Goal: Task Accomplishment & Management: Complete application form

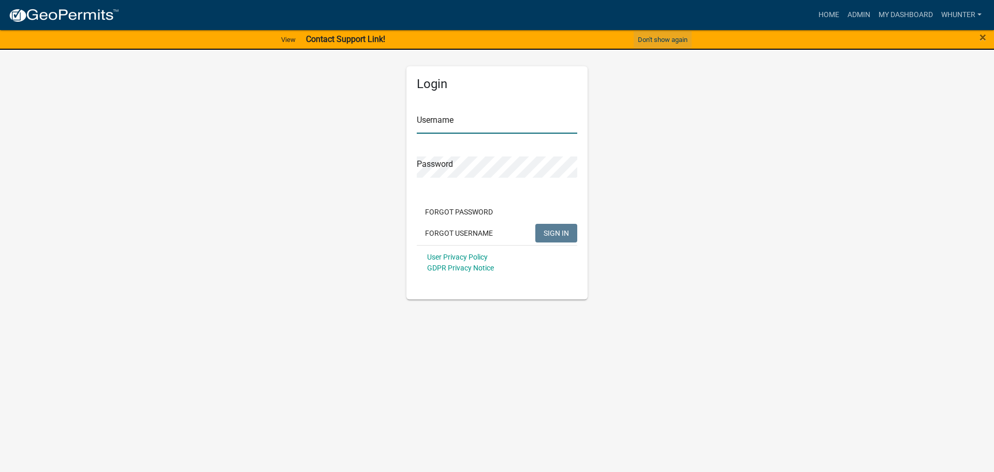
type input "whunter"
click at [666, 37] on button "Don't show again" at bounding box center [663, 39] width 58 height 17
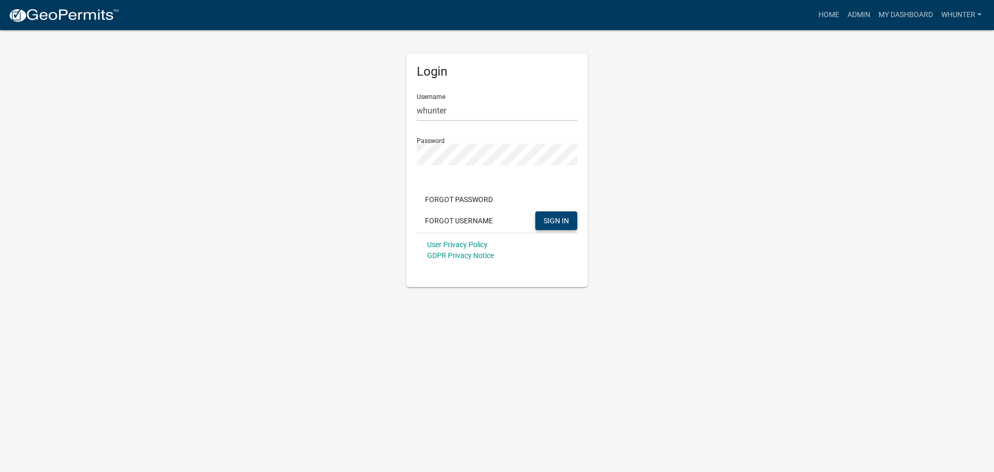
click at [552, 223] on span "SIGN IN" at bounding box center [556, 220] width 25 height 8
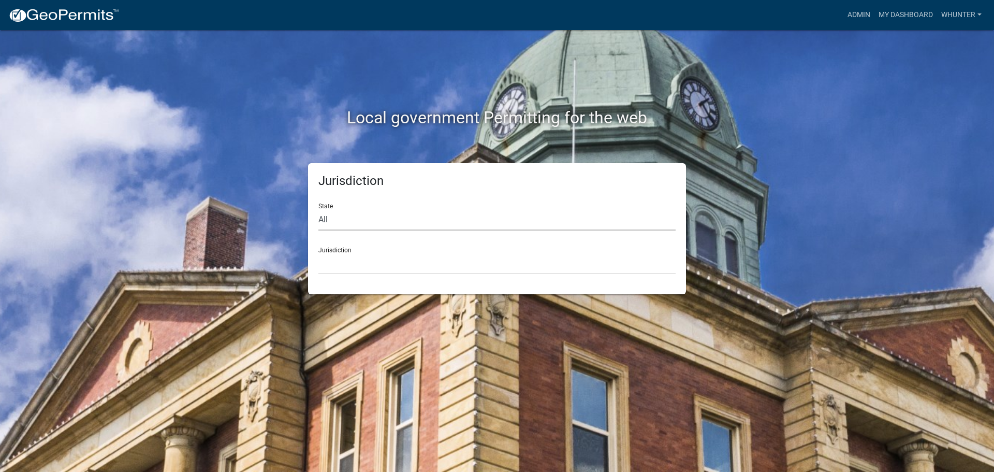
click at [391, 225] on select "All [US_STATE] [US_STATE] [US_STATE] [US_STATE] [US_STATE] [US_STATE] [US_STATE…" at bounding box center [497, 219] width 357 height 21
select select "[US_STATE]"
click at [319, 209] on select "All [US_STATE] [US_STATE] [US_STATE] [US_STATE] [US_STATE] [US_STATE] [US_STATE…" at bounding box center [497, 219] width 357 height 21
click at [379, 267] on select "[GEOGRAPHIC_DATA], [US_STATE][PERSON_NAME][GEOGRAPHIC_DATA], [US_STATE][PERSON_…" at bounding box center [497, 263] width 357 height 21
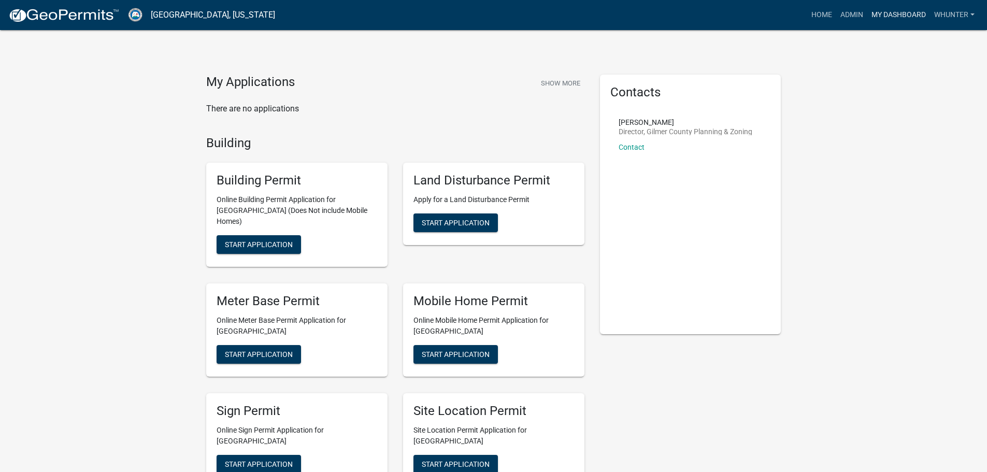
click at [867, 21] on link "My Dashboard" at bounding box center [898, 15] width 63 height 20
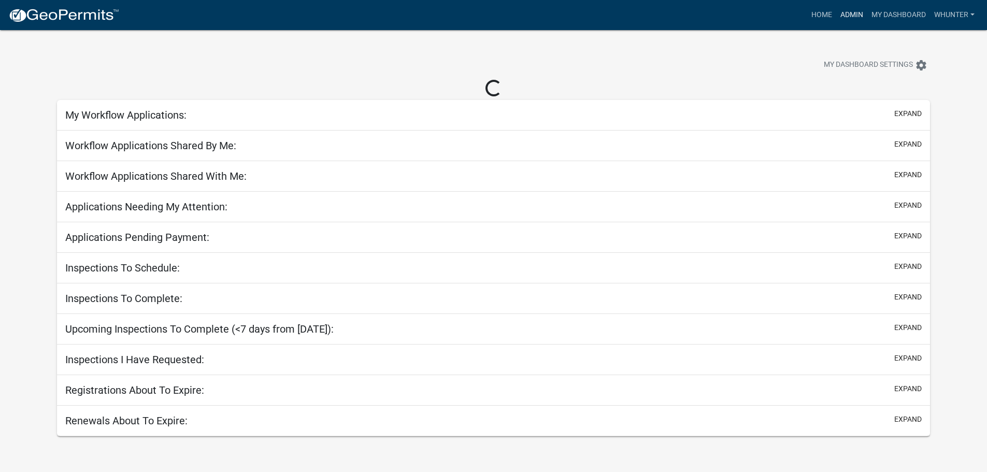
click at [848, 16] on link "Admin" at bounding box center [851, 15] width 31 height 20
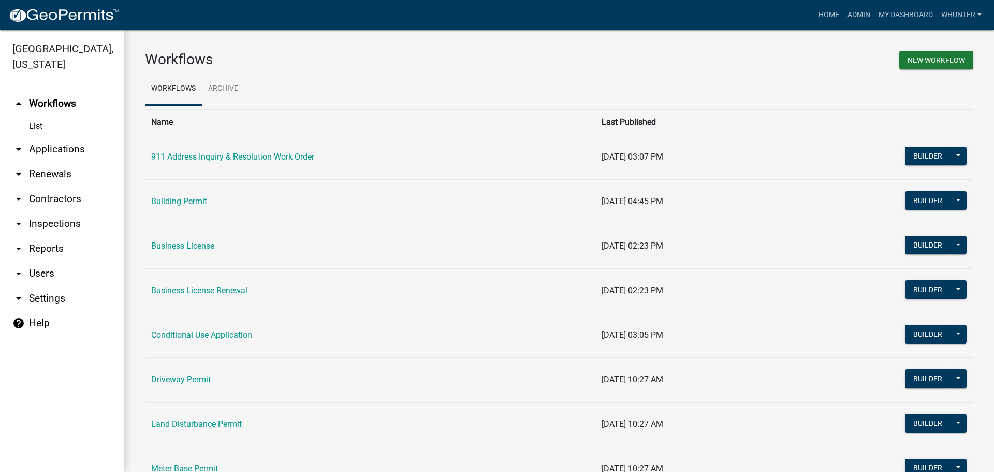
click at [91, 152] on link "arrow_drop_down Applications" at bounding box center [62, 149] width 124 height 25
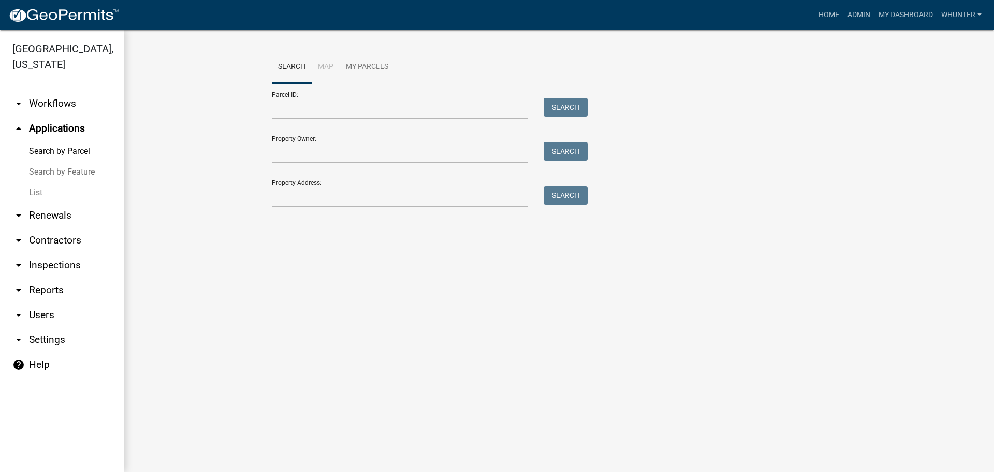
click at [83, 190] on link "List" at bounding box center [62, 192] width 124 height 21
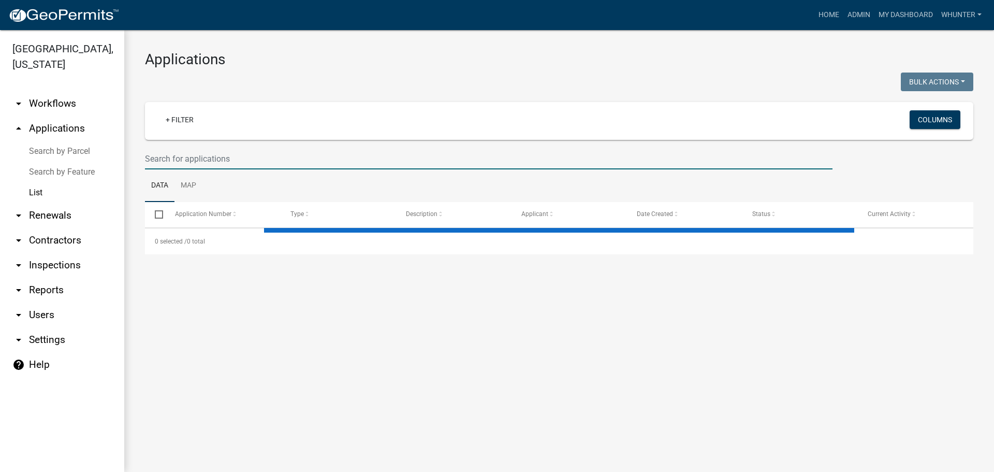
click at [214, 162] on input "text" at bounding box center [489, 158] width 688 height 21
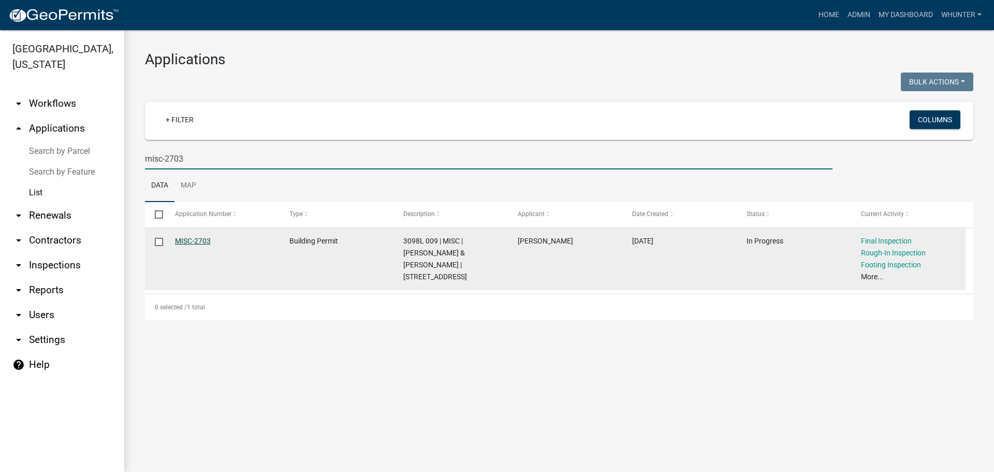
type input "misc-2703"
click at [203, 243] on link "MISC-2703" at bounding box center [193, 241] width 36 height 8
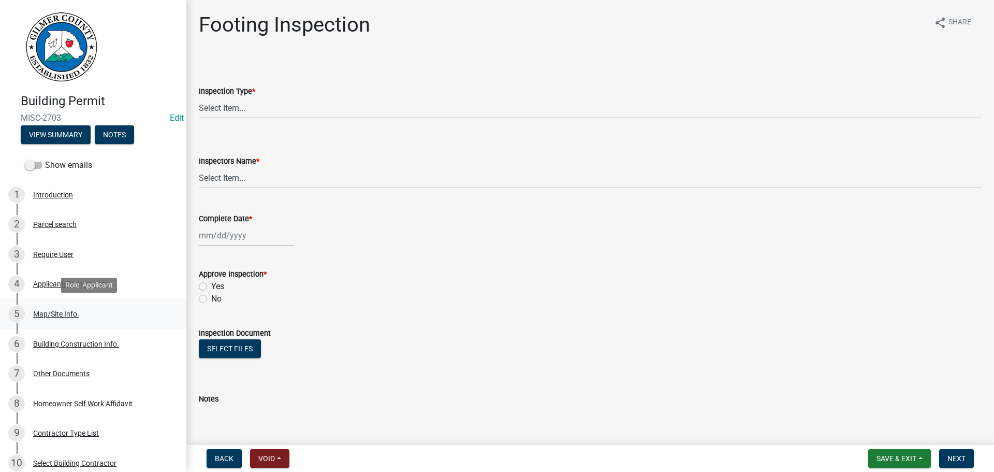
click at [52, 306] on div "5 Map/Site Info." at bounding box center [89, 314] width 162 height 17
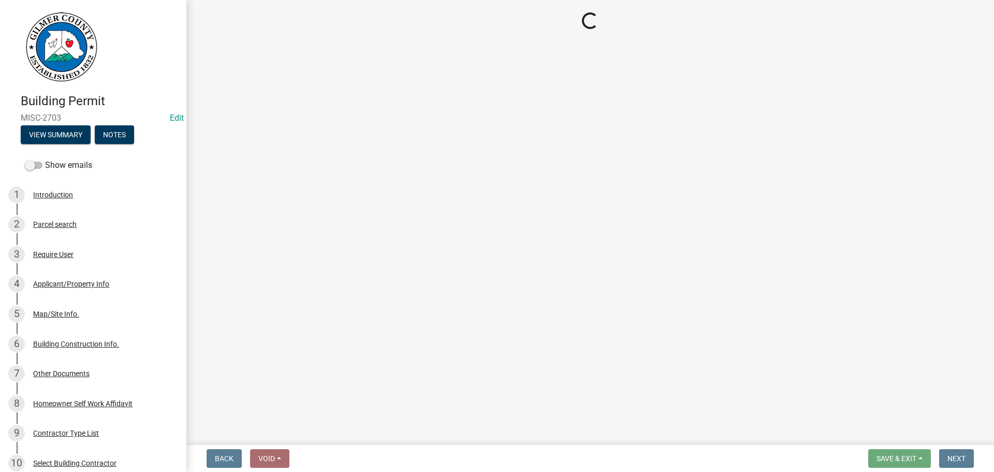
select select "62c63567-e851-4fc7-b9ef-e3759a22bff8"
select select "92a37e23-3b7d-408e-b3c7-0afbe39b0942"
select select "c9feaa94-b03b-4165-97cf-90fdf63947c5"
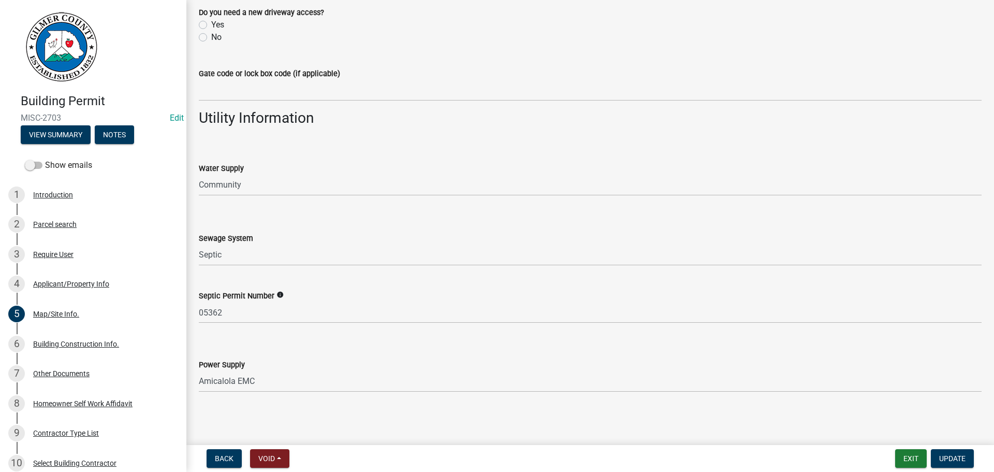
scroll to position [844, 0]
click at [66, 291] on div "4 Applicant/Property Info" at bounding box center [89, 284] width 162 height 17
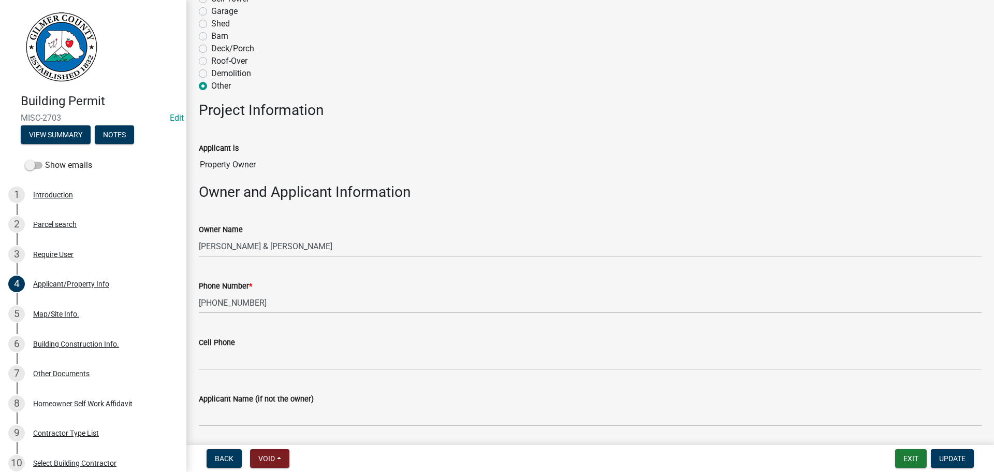
scroll to position [259, 0]
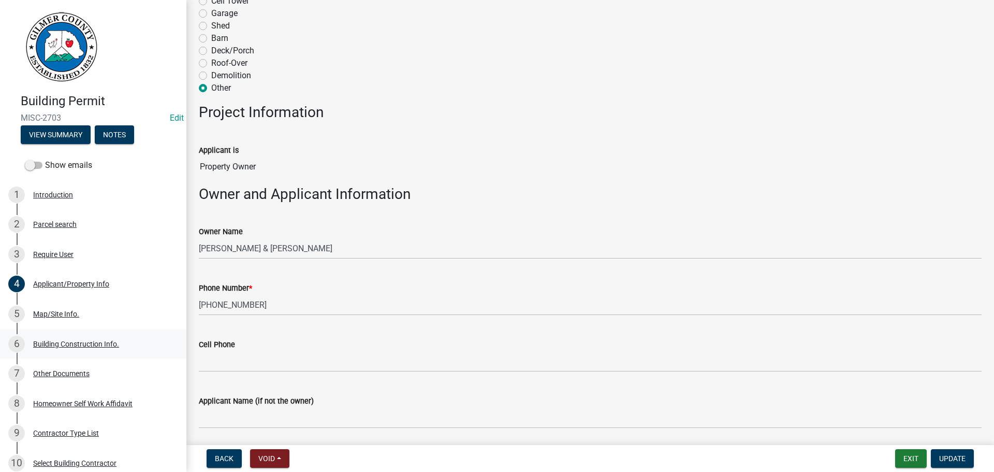
click at [110, 338] on div "6 Building Construction Info." at bounding box center [89, 344] width 162 height 17
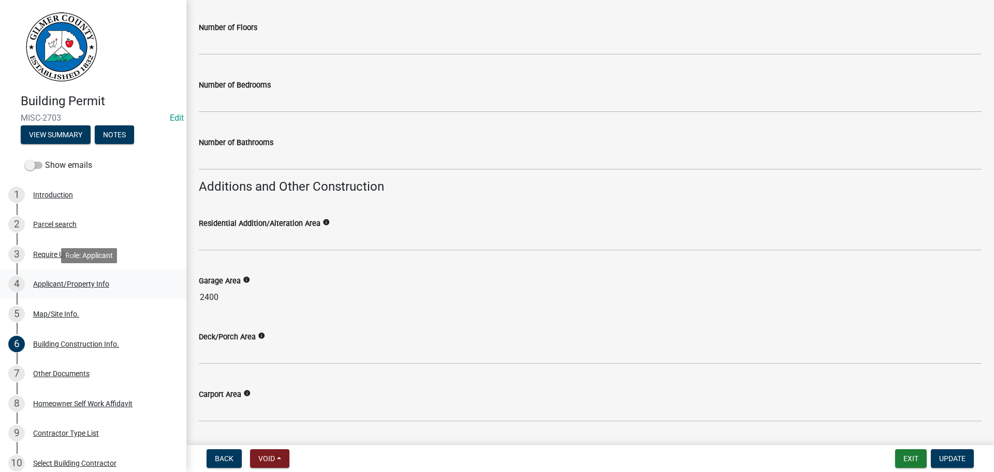
scroll to position [337, 0]
click at [915, 459] on button "Exit" at bounding box center [912, 458] width 32 height 19
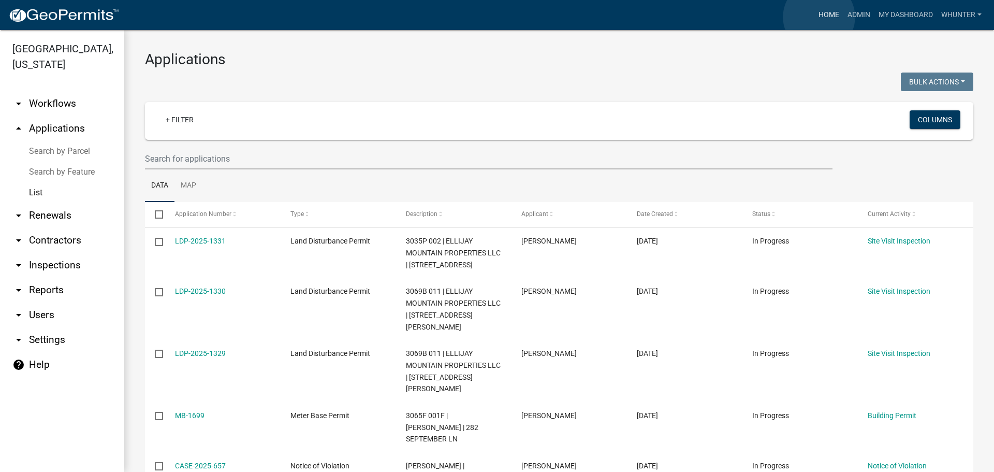
click at [820, 19] on link "Home" at bounding box center [829, 15] width 29 height 20
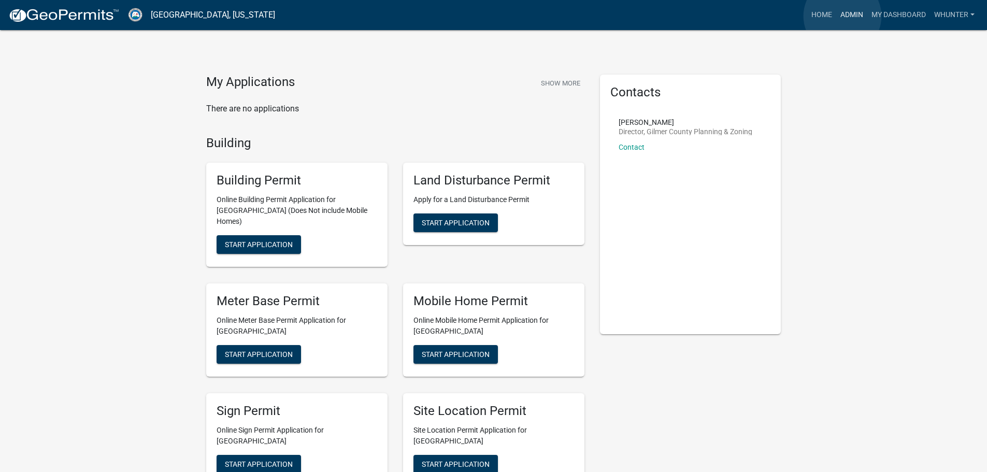
click at [842, 16] on link "Admin" at bounding box center [851, 15] width 31 height 20
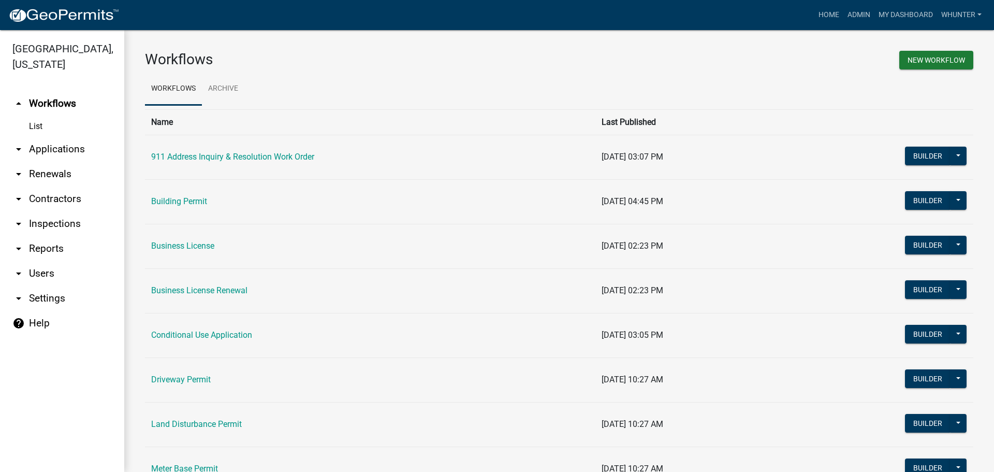
click at [90, 146] on link "arrow_drop_down Applications" at bounding box center [62, 149] width 124 height 25
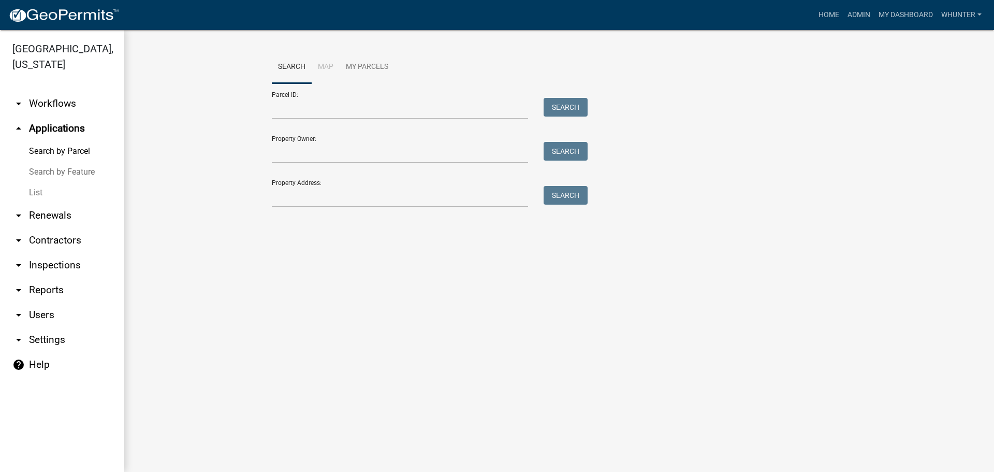
click at [84, 188] on link "List" at bounding box center [62, 192] width 124 height 21
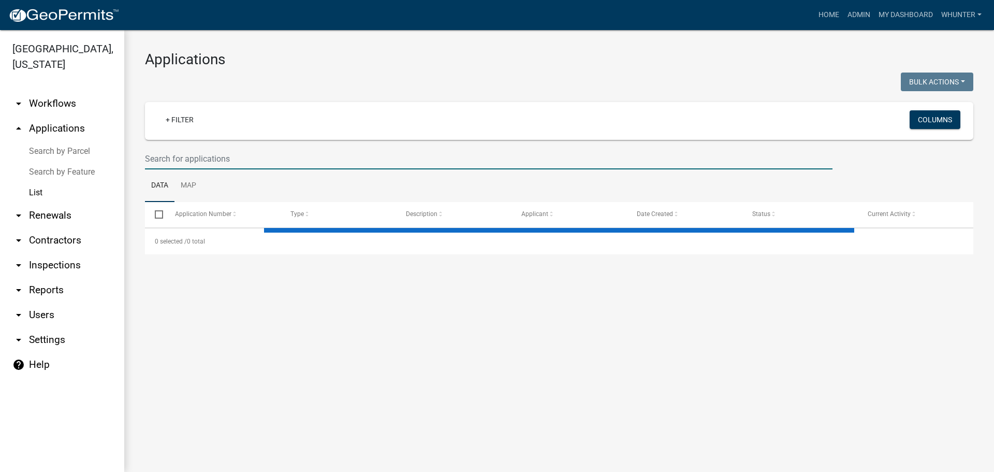
click at [248, 162] on input "text" at bounding box center [489, 158] width 688 height 21
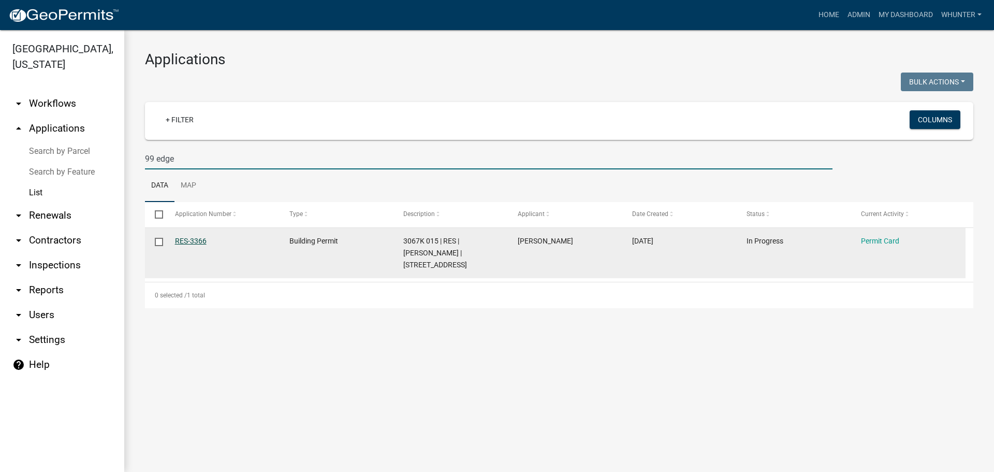
type input "99 edge"
click at [201, 241] on link "RES-3366" at bounding box center [191, 241] width 32 height 8
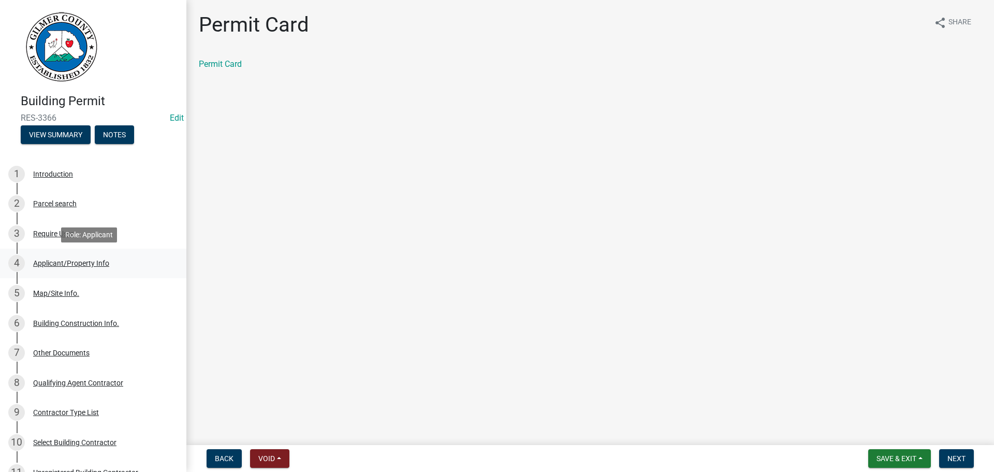
click at [82, 266] on div "Applicant/Property Info" at bounding box center [71, 263] width 76 height 7
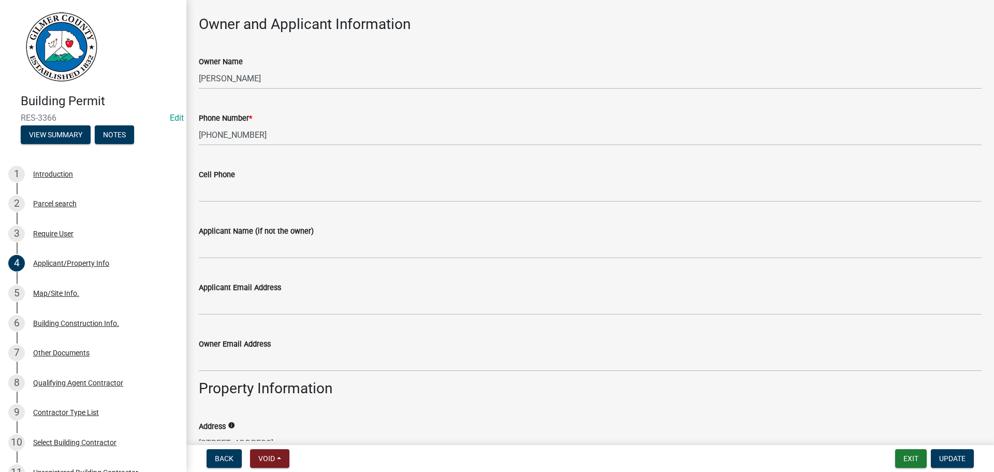
scroll to position [311, 0]
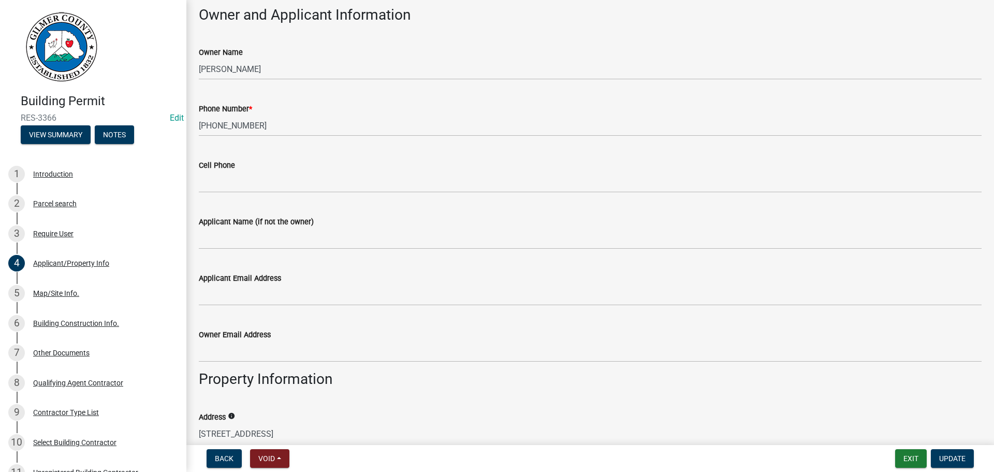
drag, startPoint x: 203, startPoint y: 435, endPoint x: 236, endPoint y: 435, distance: 33.1
click at [204, 435] on input "99 EDGEWATER DR" at bounding box center [590, 433] width 783 height 21
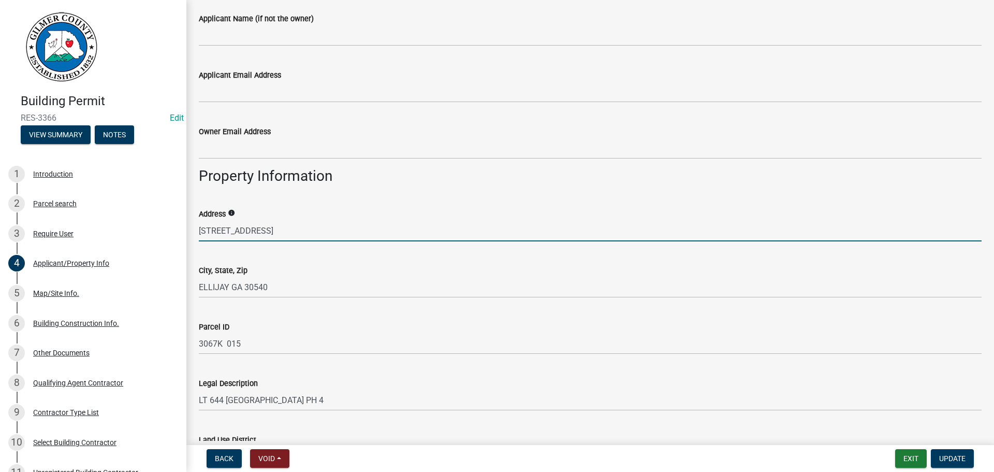
scroll to position [518, 0]
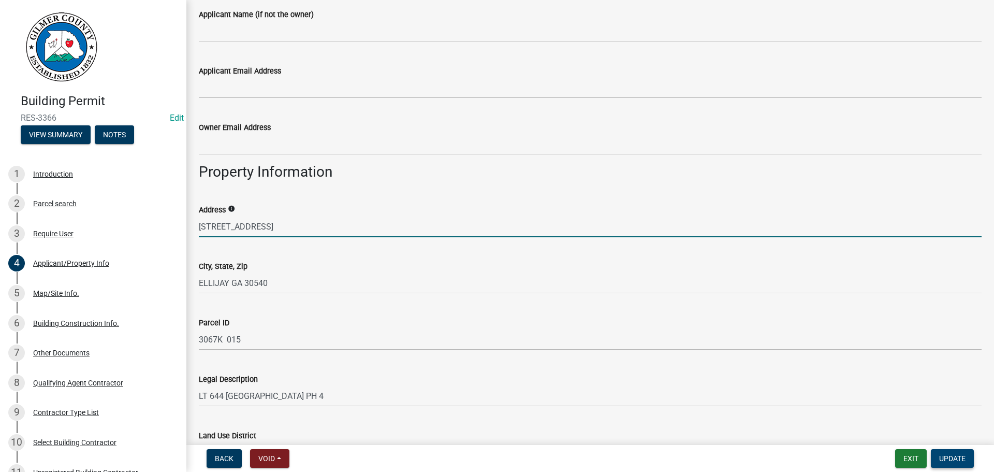
type input "91 EDGEWATER DR"
click at [945, 460] on span "Update" at bounding box center [953, 458] width 26 height 8
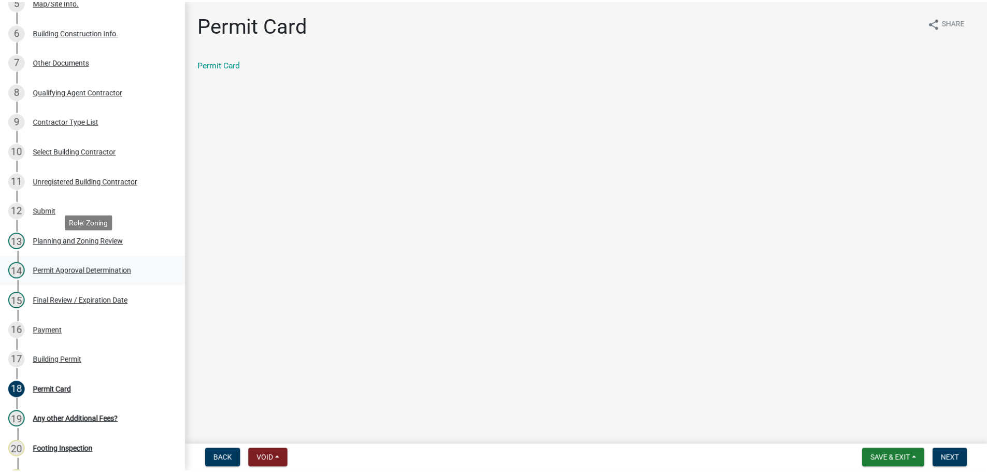
scroll to position [311, 0]
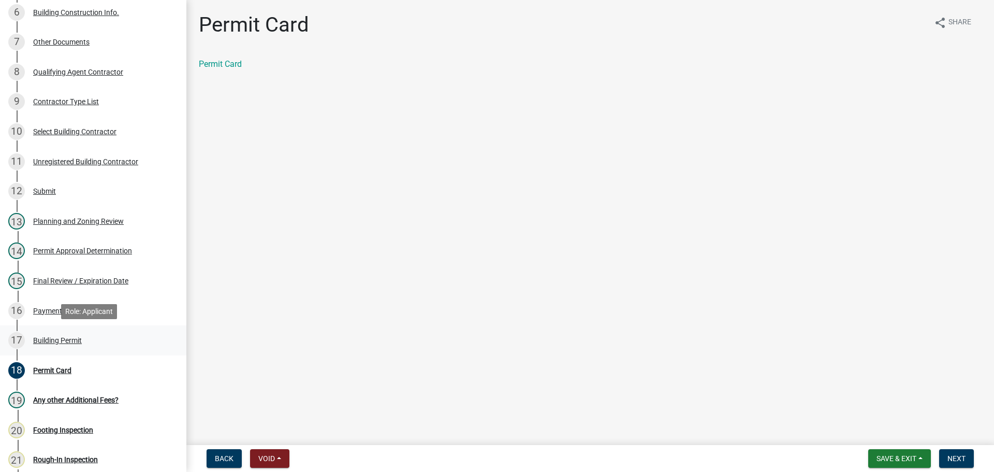
click at [61, 347] on div "17 Building Permit" at bounding box center [89, 340] width 162 height 17
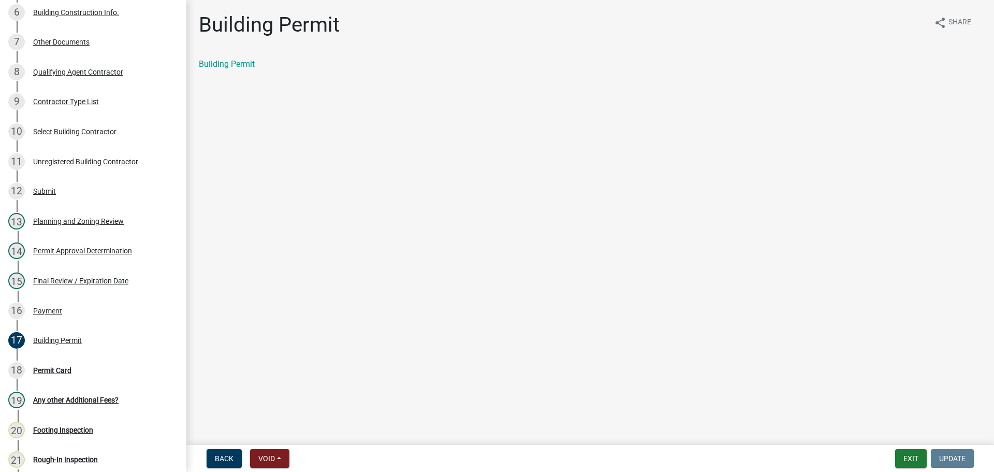
click at [242, 59] on div "Building Permit" at bounding box center [590, 64] width 783 height 12
click at [247, 63] on link "Building Permit" at bounding box center [227, 64] width 56 height 10
click at [912, 456] on button "Exit" at bounding box center [912, 458] width 32 height 19
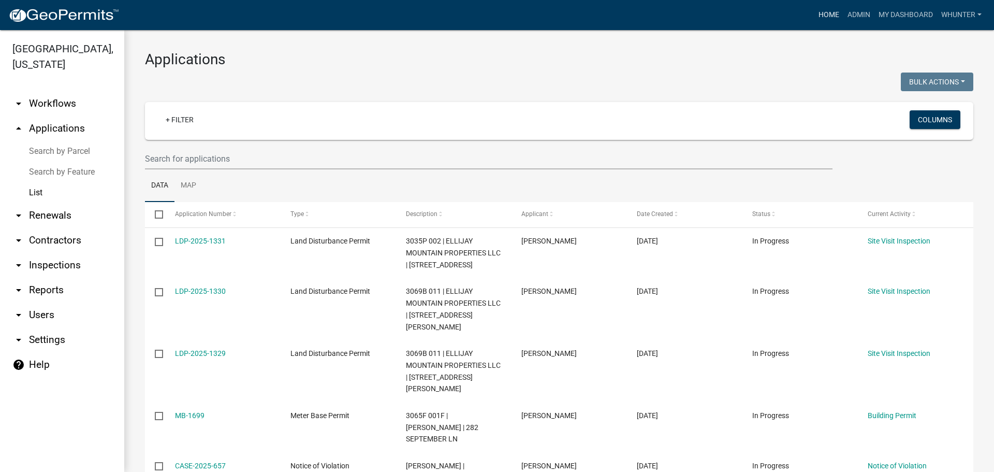
click at [828, 15] on link "Home" at bounding box center [829, 15] width 29 height 20
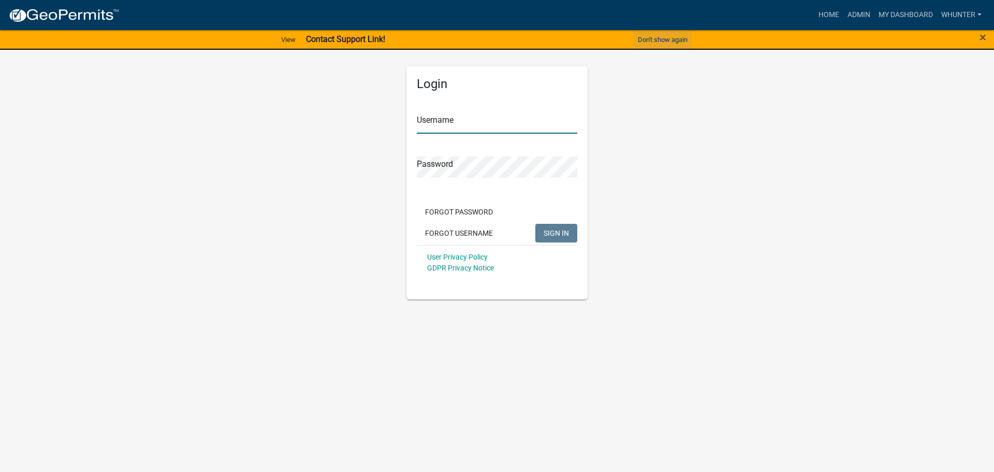
type input "whunter"
click at [681, 44] on button "Don't show again" at bounding box center [663, 39] width 58 height 17
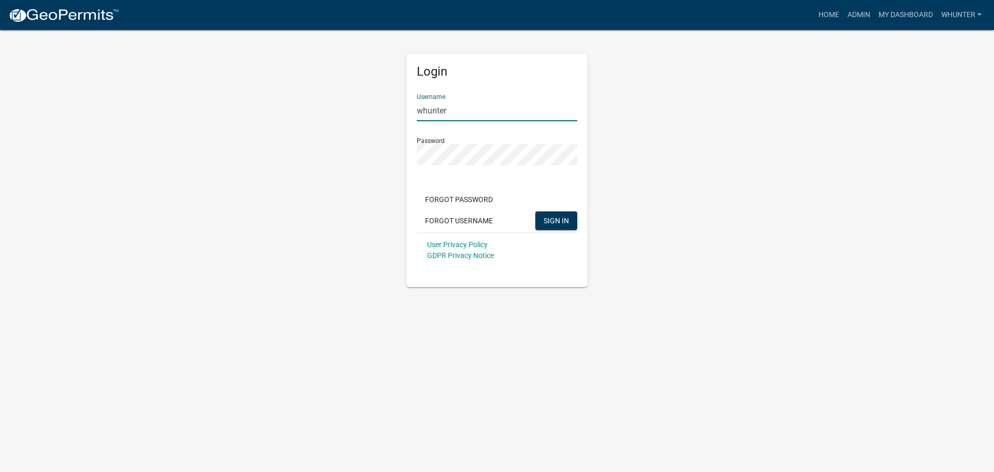
click at [488, 116] on input "whunter" at bounding box center [497, 110] width 161 height 21
click at [674, 114] on div "Login Username whunter Password Forgot Password Forgot Username SIGN IN User Pr…" at bounding box center [497, 158] width 590 height 258
click at [566, 224] on span "SIGN IN" at bounding box center [556, 220] width 25 height 8
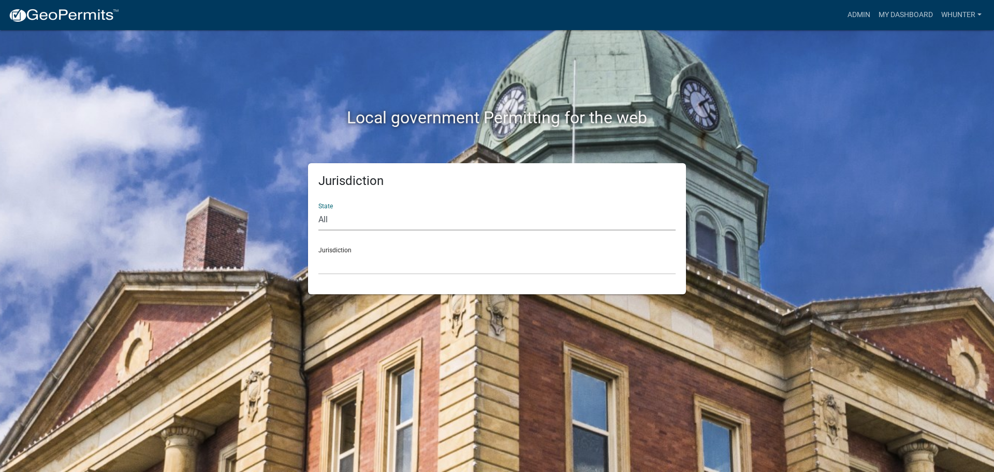
click at [526, 212] on select "All [US_STATE] [US_STATE] [US_STATE] [US_STATE] [US_STATE] [US_STATE] [US_STATE…" at bounding box center [497, 219] width 357 height 21
click at [319, 209] on select "All [US_STATE] [US_STATE] [US_STATE] [US_STATE] [US_STATE] [US_STATE] [US_STATE…" at bounding box center [497, 219] width 357 height 21
click at [435, 209] on select "All [US_STATE] [US_STATE] [US_STATE] [US_STATE] [US_STATE] [US_STATE] [US_STATE…" at bounding box center [497, 219] width 357 height 21
click at [433, 219] on select "All [US_STATE] [US_STATE] [US_STATE] [US_STATE] [US_STATE] [US_STATE] [US_STATE…" at bounding box center [497, 219] width 357 height 21
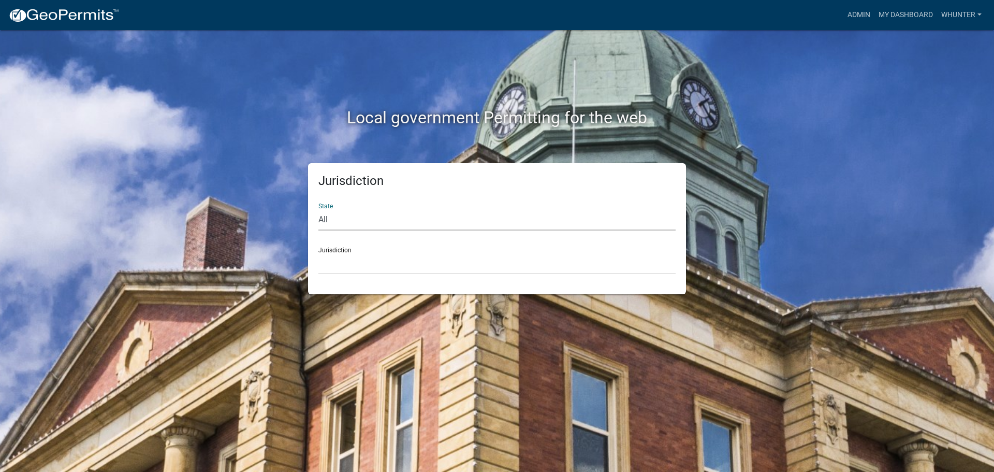
select select "[US_STATE]"
click at [319, 209] on select "All [US_STATE] [US_STATE] [US_STATE] [US_STATE] [US_STATE] [US_STATE] [US_STATE…" at bounding box center [497, 219] width 357 height 21
click at [412, 260] on select "[GEOGRAPHIC_DATA], [US_STATE][PERSON_NAME][GEOGRAPHIC_DATA], [US_STATE][PERSON_…" at bounding box center [497, 263] width 357 height 21
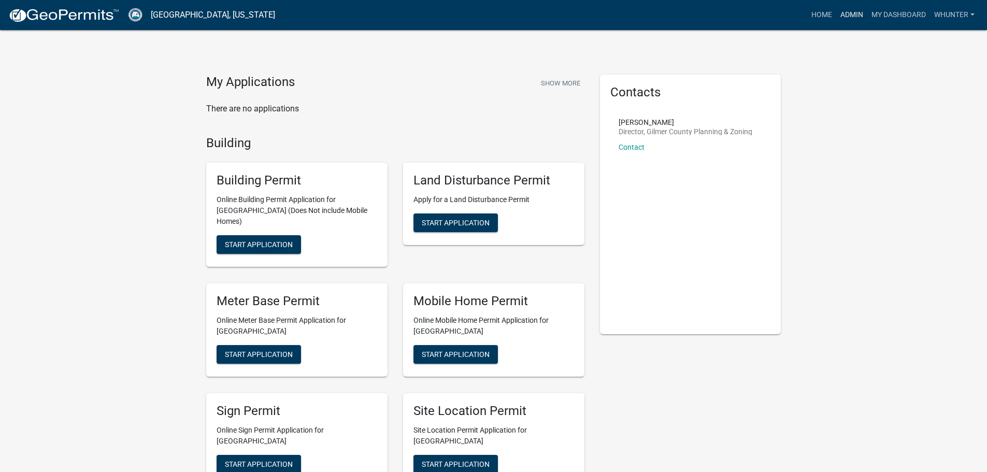
drag, startPoint x: 849, startPoint y: 12, endPoint x: 843, endPoint y: 16, distance: 6.5
click at [849, 12] on link "Admin" at bounding box center [851, 15] width 31 height 20
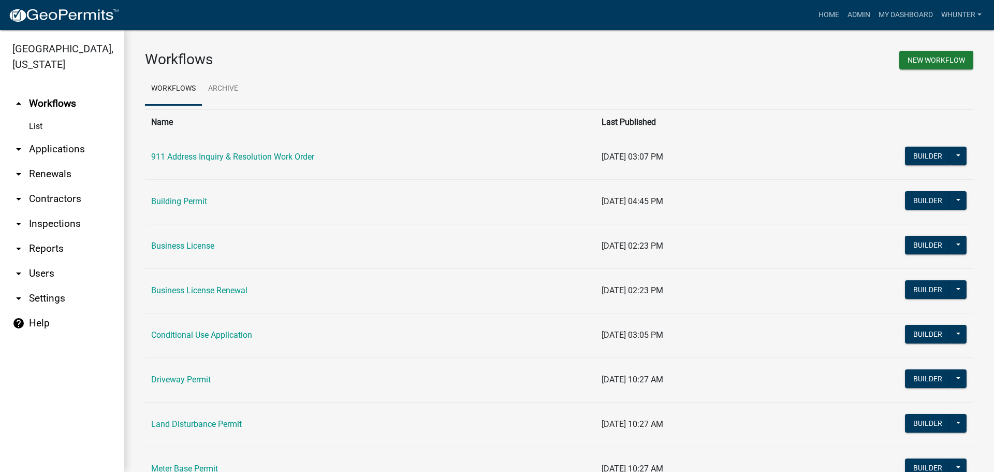
click at [83, 156] on link "arrow_drop_down Applications" at bounding box center [62, 149] width 124 height 25
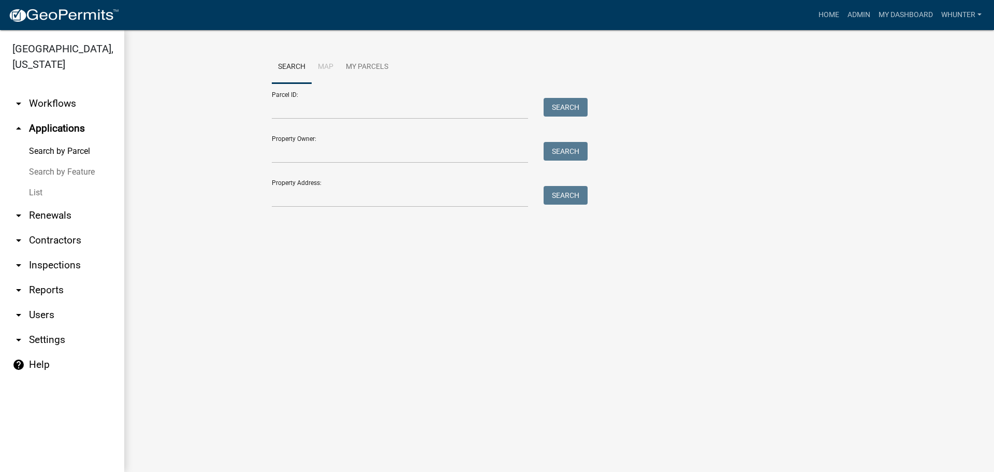
click at [81, 189] on link "List" at bounding box center [62, 192] width 124 height 21
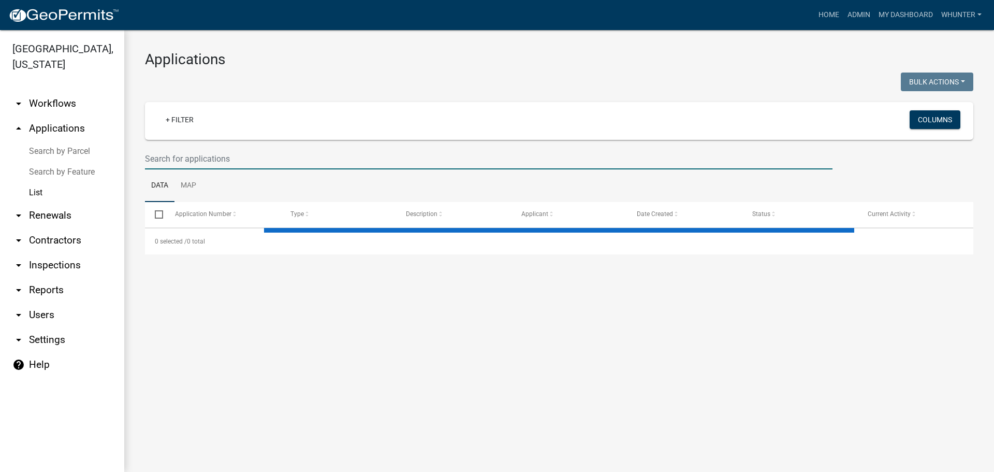
click at [197, 164] on input "text" at bounding box center [489, 158] width 688 height 21
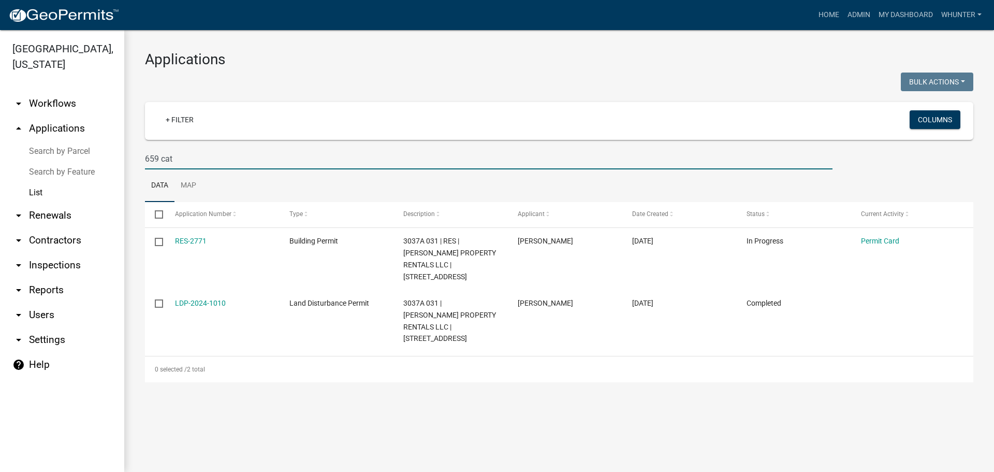
drag, startPoint x: 766, startPoint y: 323, endPoint x: 194, endPoint y: 158, distance: 595.2
click at [194, 157] on input "659 cat" at bounding box center [489, 158] width 688 height 21
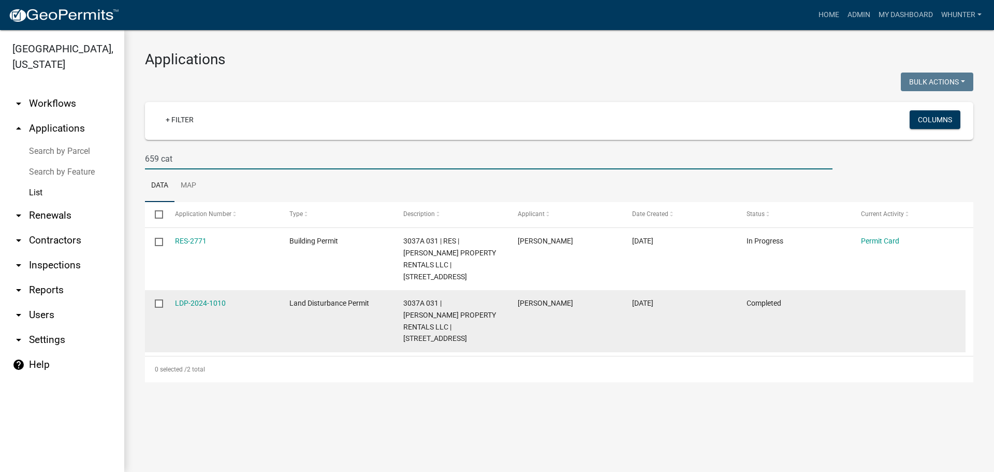
drag, startPoint x: 194, startPoint y: 158, endPoint x: 827, endPoint y: 299, distance: 647.9
click at [40, 152] on div "[GEOGRAPHIC_DATA], [US_STATE] arrow_drop_down Workflows List arrow_drop_up Appl…" at bounding box center [497, 251] width 994 height 442
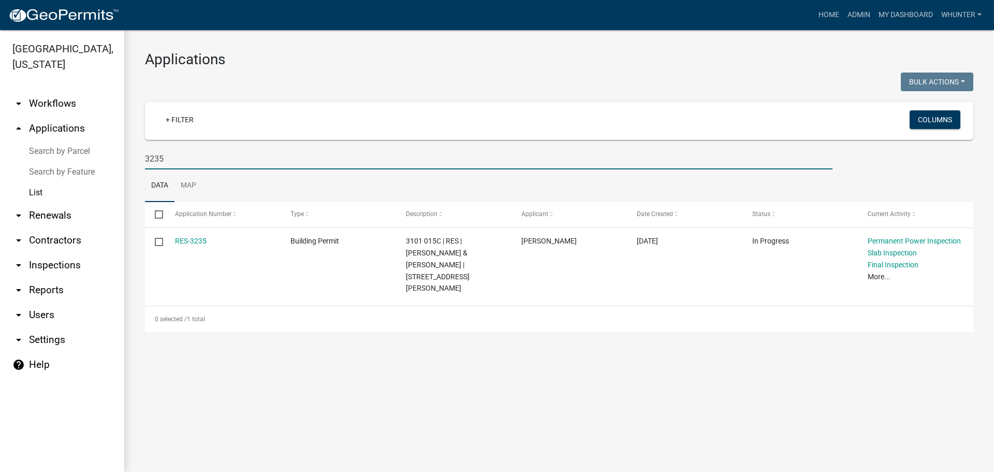
type input "3235"
click at [83, 19] on img at bounding box center [63, 16] width 111 height 16
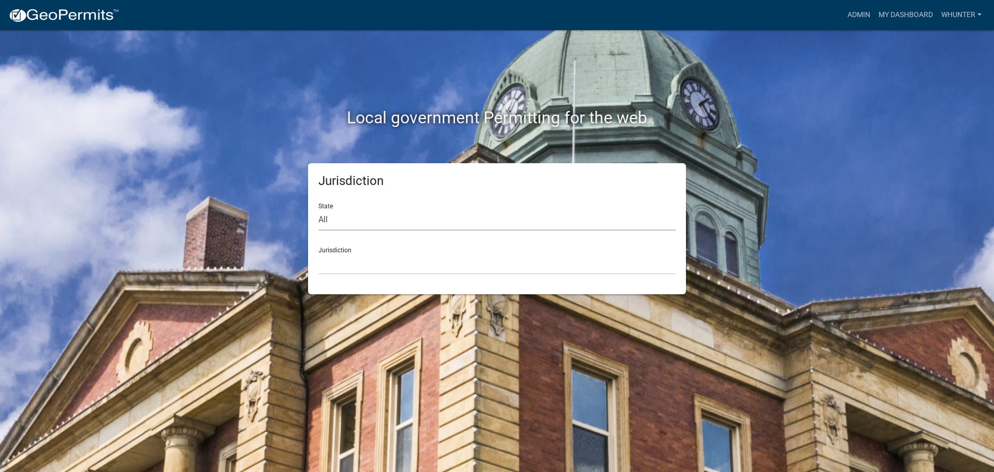
click at [418, 221] on select "All [US_STATE] [US_STATE] [US_STATE] [US_STATE] [US_STATE] [US_STATE] [US_STATE…" at bounding box center [497, 219] width 357 height 21
select select "[US_STATE]"
click at [319, 209] on select "All [US_STATE] [US_STATE] [US_STATE] [US_STATE] [US_STATE] [US_STATE] [US_STATE…" at bounding box center [497, 219] width 357 height 21
click at [393, 267] on select "[GEOGRAPHIC_DATA], [US_STATE][PERSON_NAME][GEOGRAPHIC_DATA], [US_STATE][PERSON_…" at bounding box center [497, 263] width 357 height 21
